Goal: Information Seeking & Learning: Learn about a topic

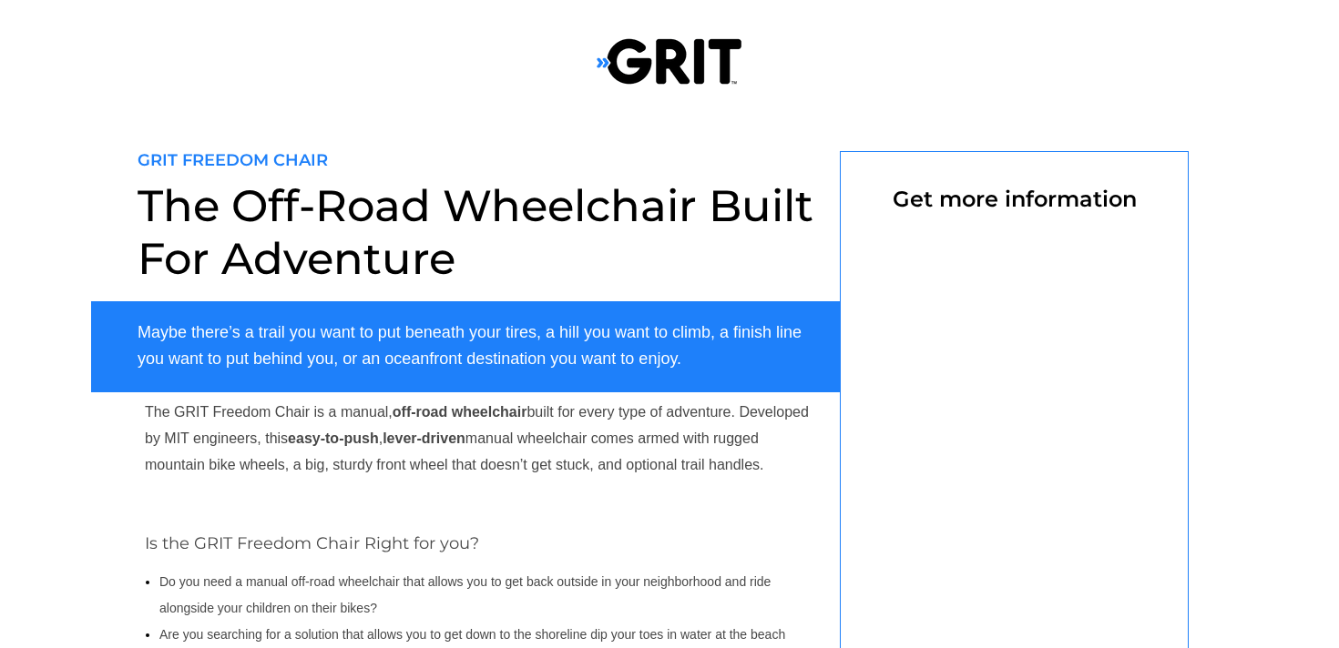
select select "US"
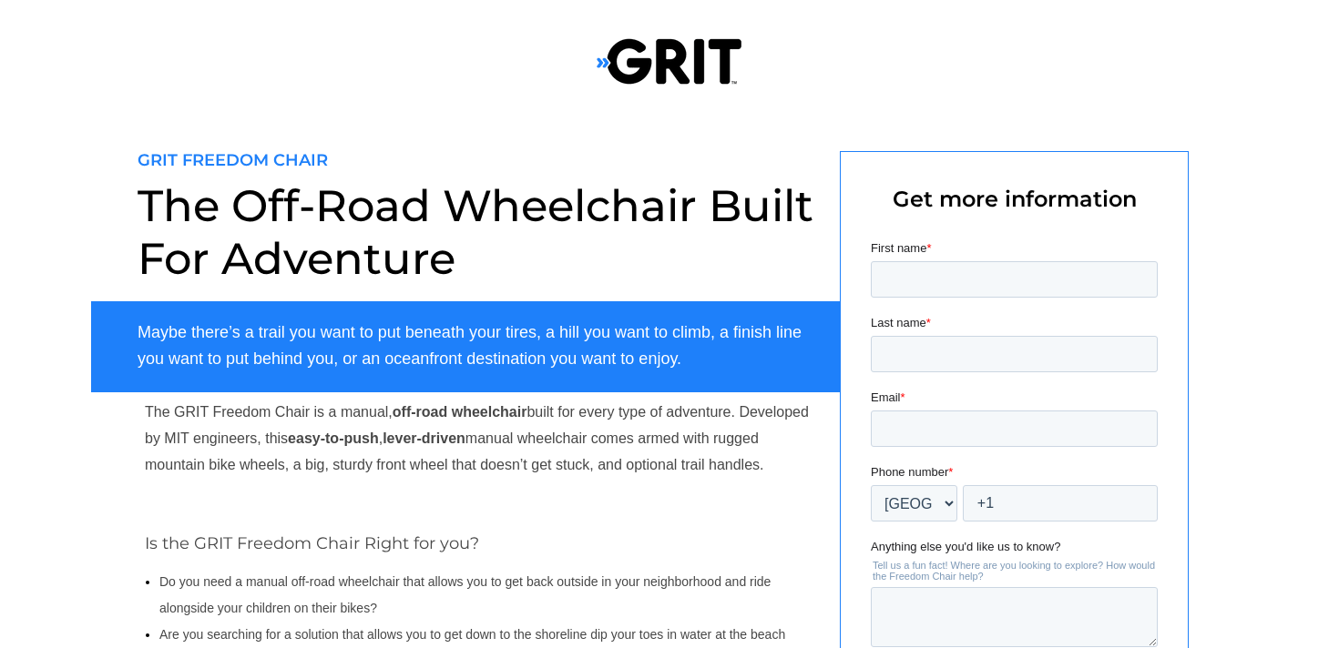
click at [649, 41] on img at bounding box center [668, 61] width 145 height 48
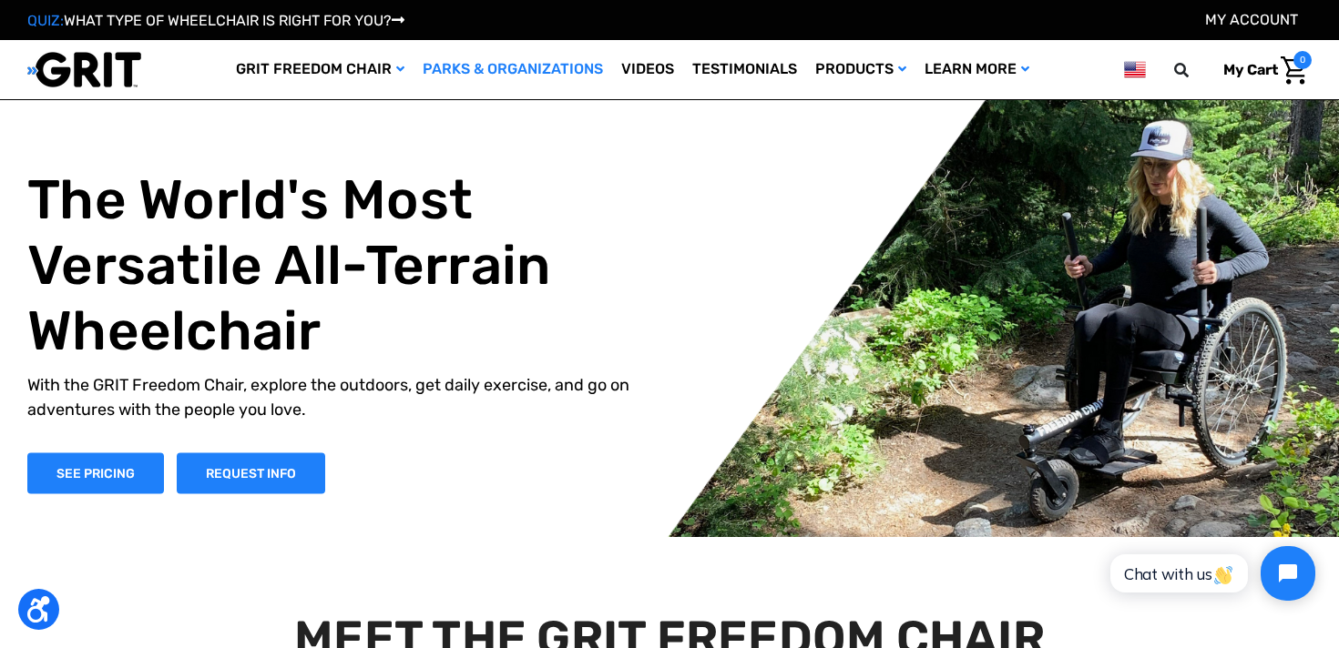
click at [515, 70] on link "Parks & Organizations" at bounding box center [512, 69] width 199 height 59
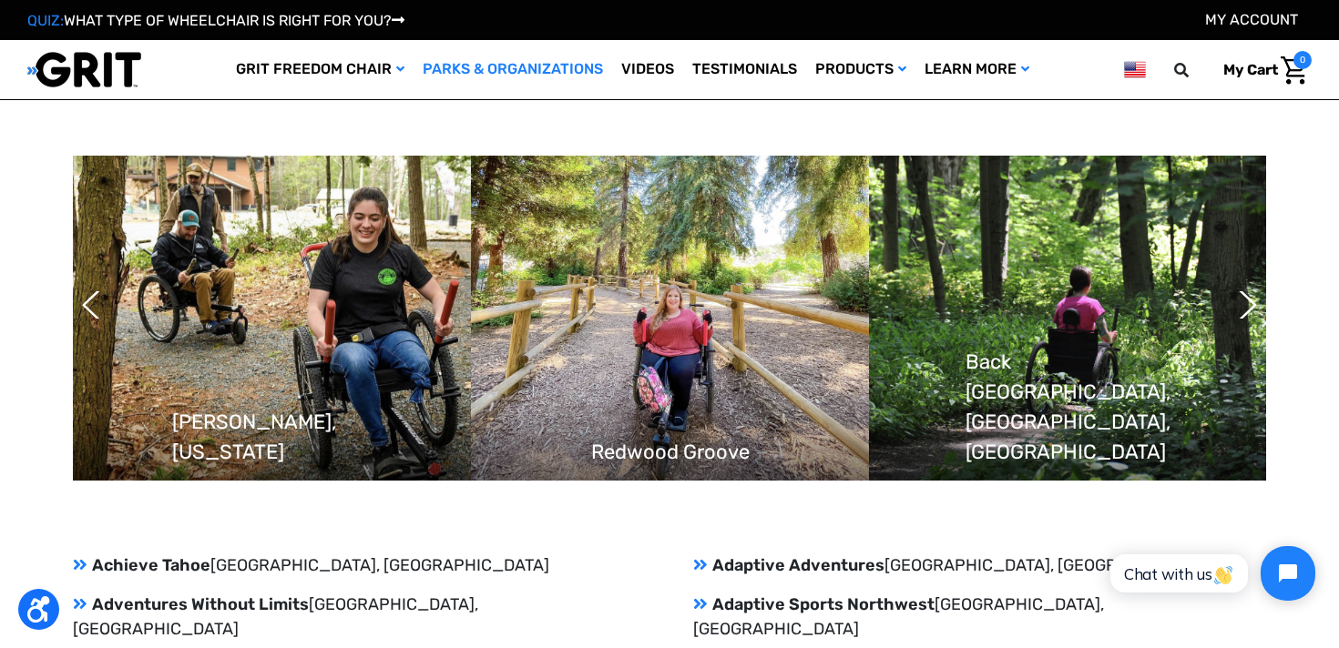
scroll to position [1428, 0]
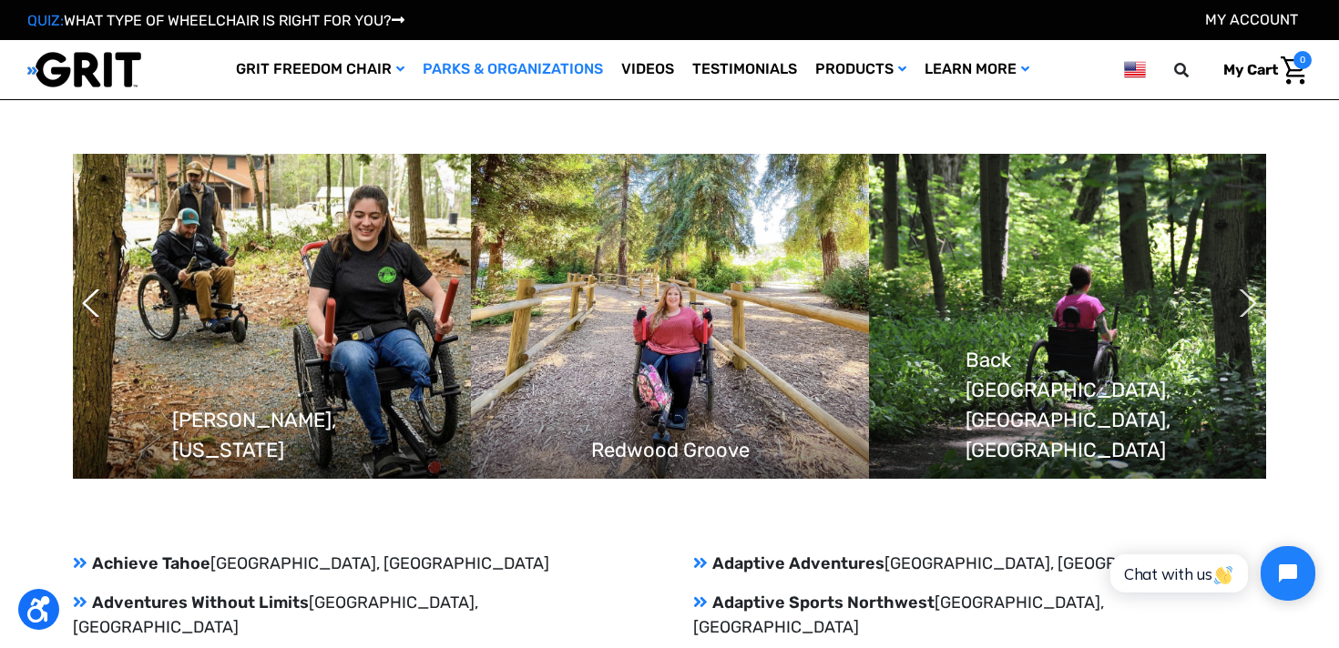
click at [1248, 308] on button "Next" at bounding box center [1238, 303] width 18 height 46
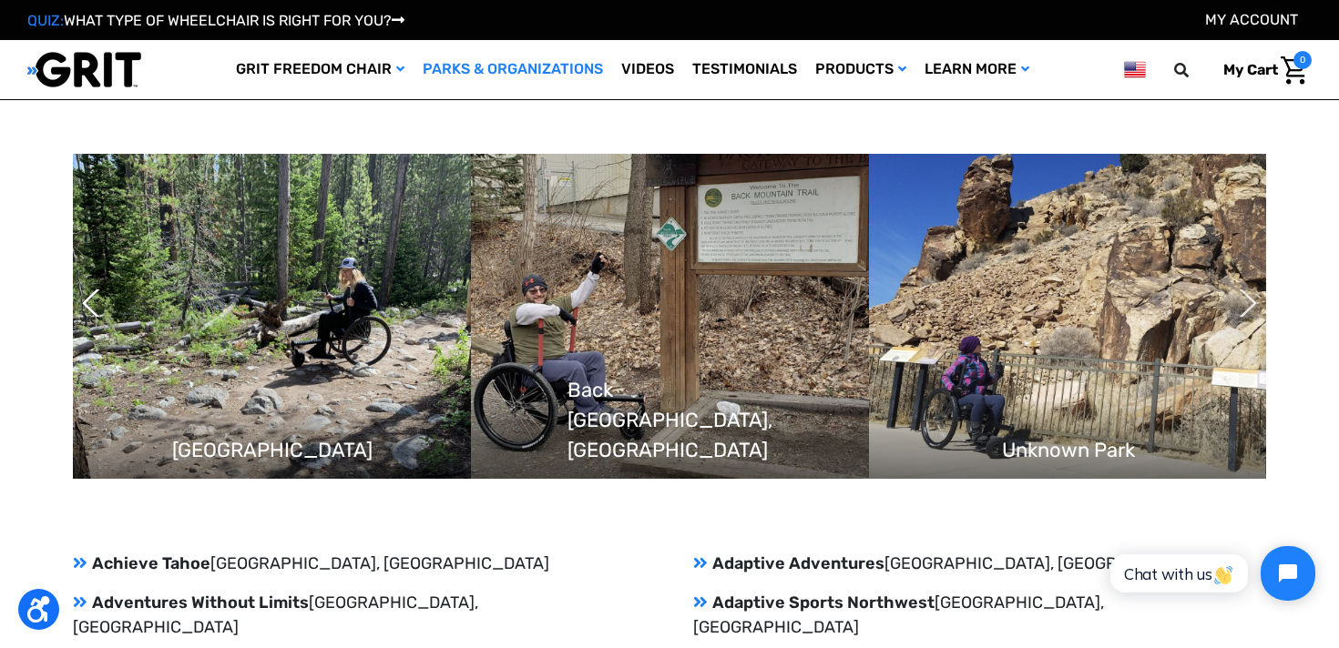
click at [1248, 308] on button "Next" at bounding box center [1238, 303] width 18 height 46
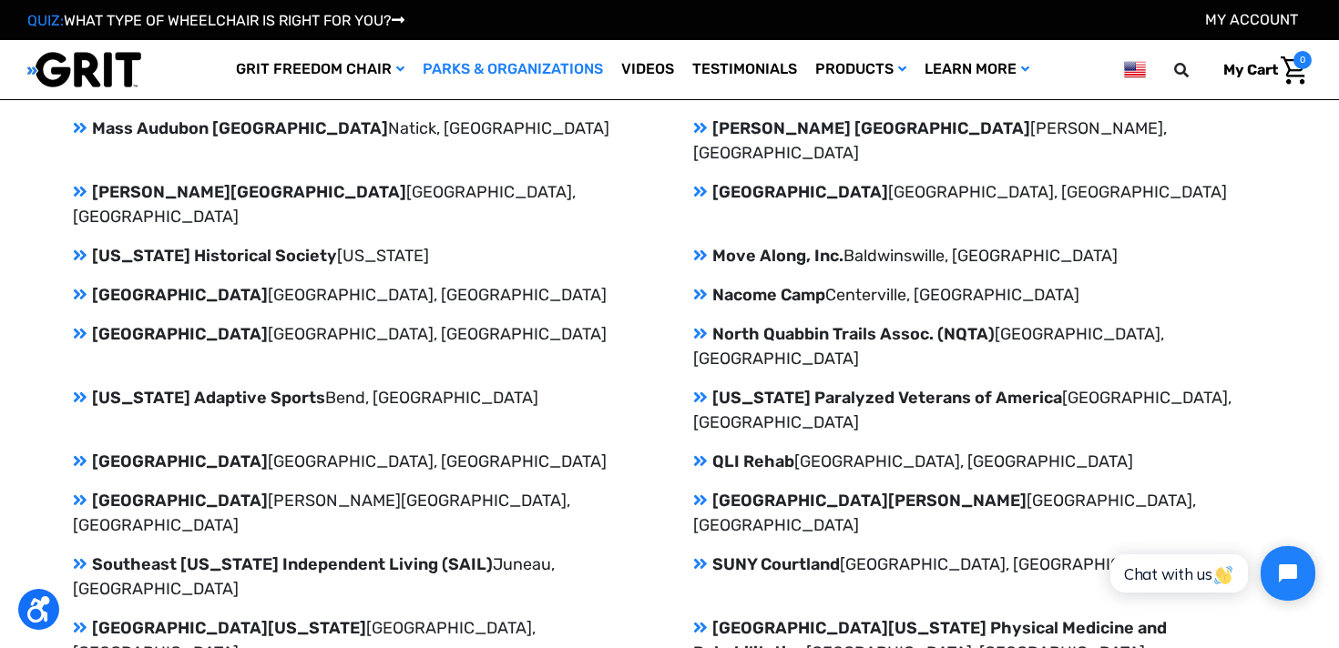
scroll to position [3110, 0]
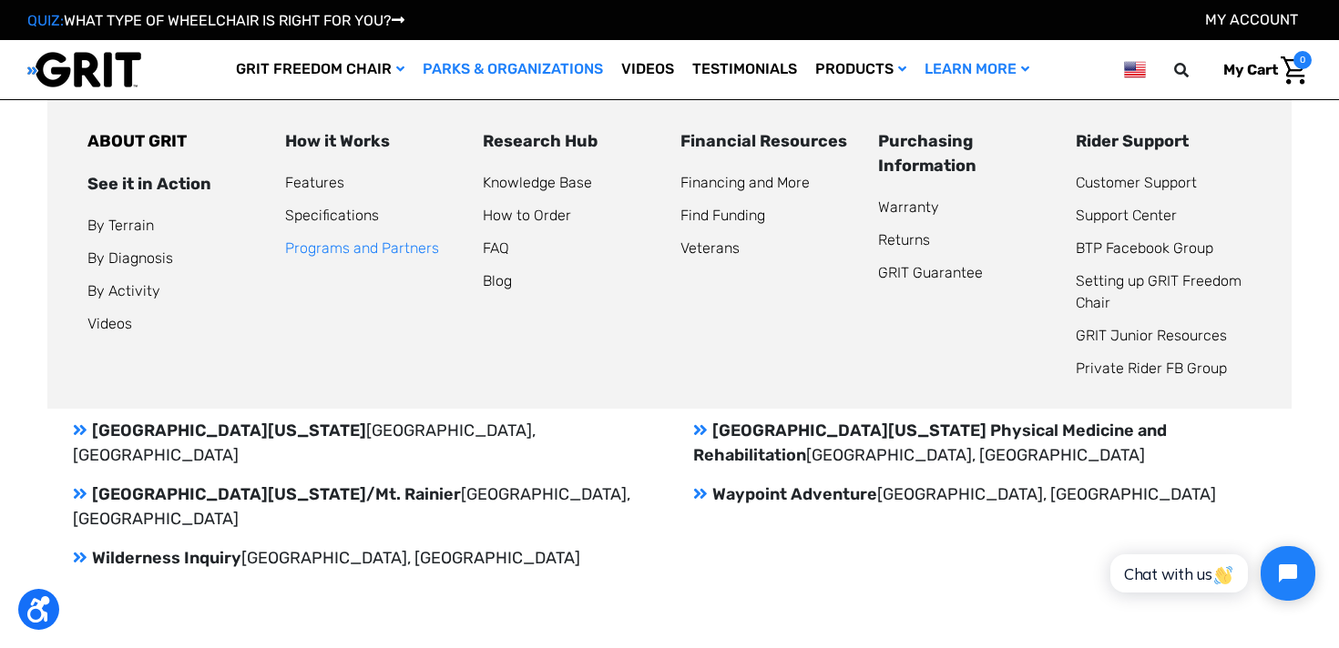
click at [407, 247] on link "Programs and Partners" at bounding box center [362, 247] width 154 height 17
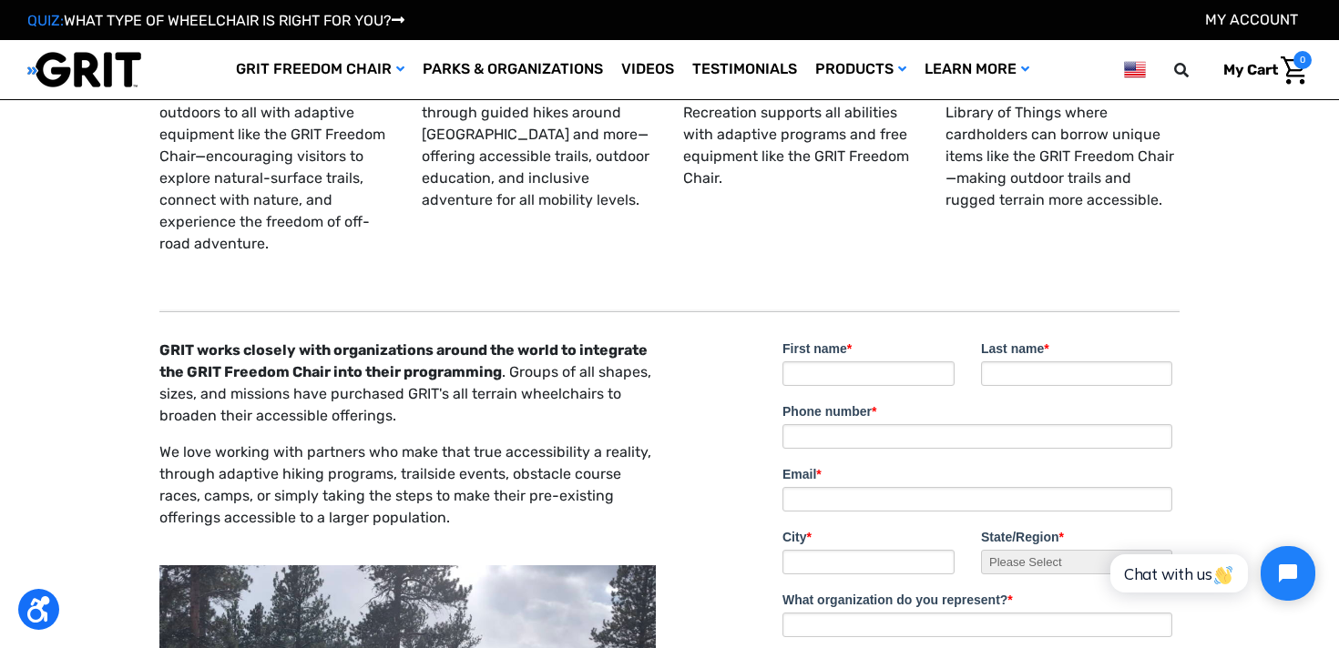
scroll to position [3174, 0]
